Goal: Register for event/course

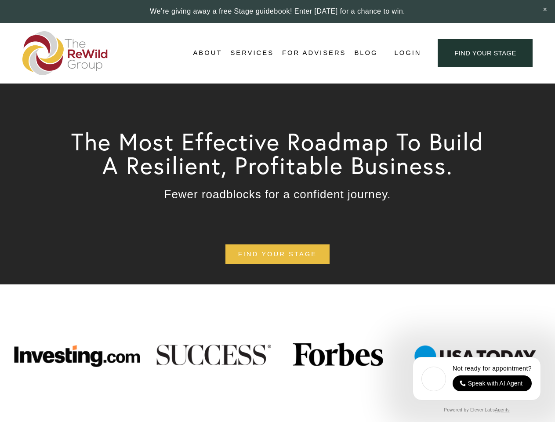
click at [407, 53] on span "Login" at bounding box center [407, 53] width 27 height 12
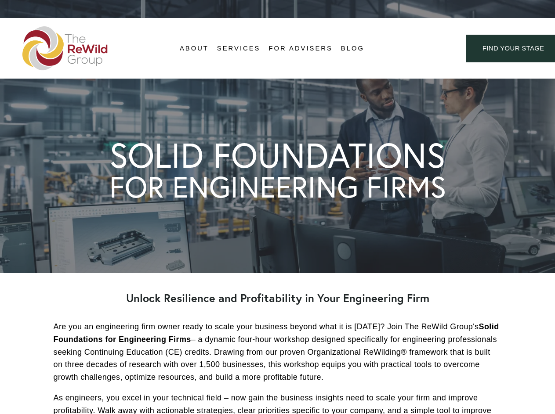
scroll to position [2239, 0]
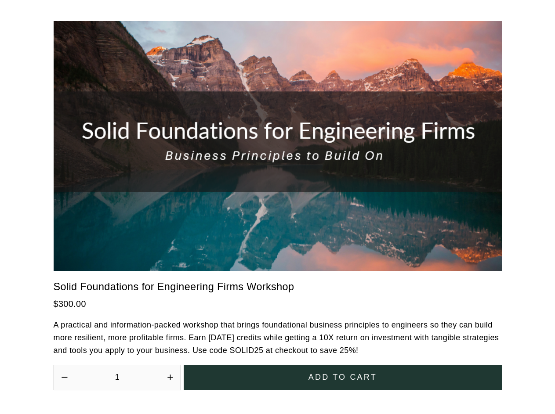
click at [170, 375] on icon "Increase quantity by 1" at bounding box center [169, 377] width 5 height 5
type input "2"
click at [342, 371] on span "Add to cart" at bounding box center [342, 377] width 68 height 12
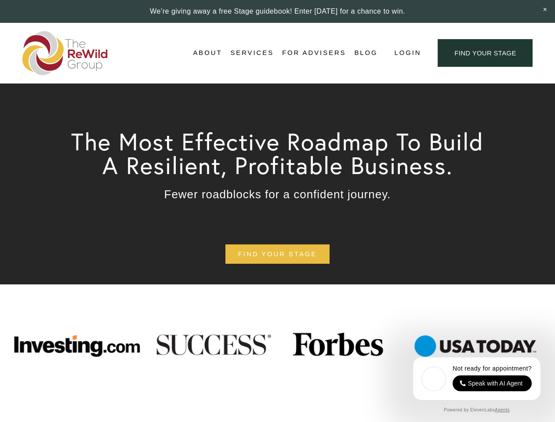
click at [407, 53] on span "Login" at bounding box center [407, 53] width 27 height 12
